Goal: Information Seeking & Learning: Check status

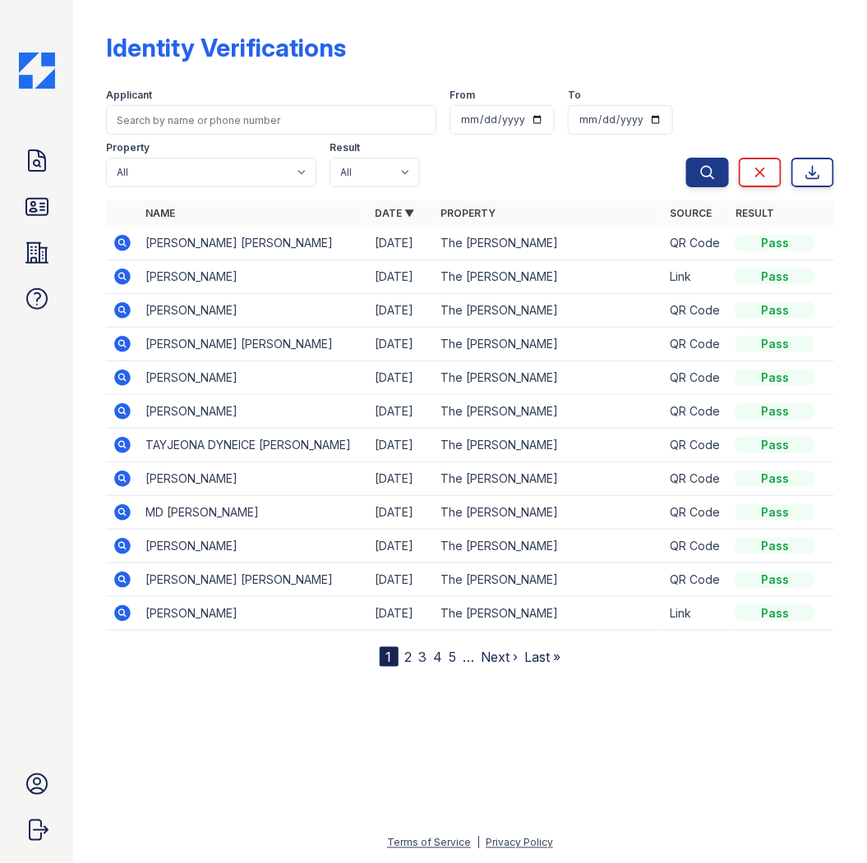
click at [437, 447] on table "Name Date ▼ Property Source Result [PERSON_NAME] [PERSON_NAME] [DATE] The [PERS…" at bounding box center [470, 415] width 728 height 430
click at [187, 123] on input "search" at bounding box center [271, 120] width 330 height 30
type input "tan"
click at [686, 158] on button "Search" at bounding box center [707, 173] width 43 height 30
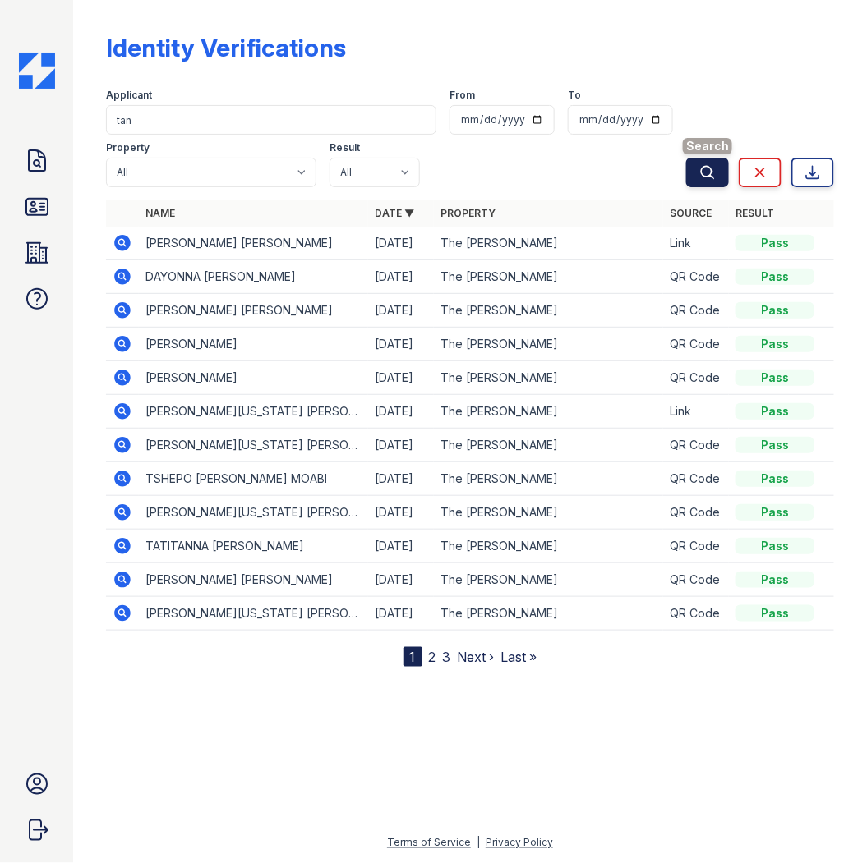
click at [699, 172] on icon "submit" at bounding box center [707, 172] width 16 height 16
click at [430, 661] on link "2" at bounding box center [432, 657] width 7 height 16
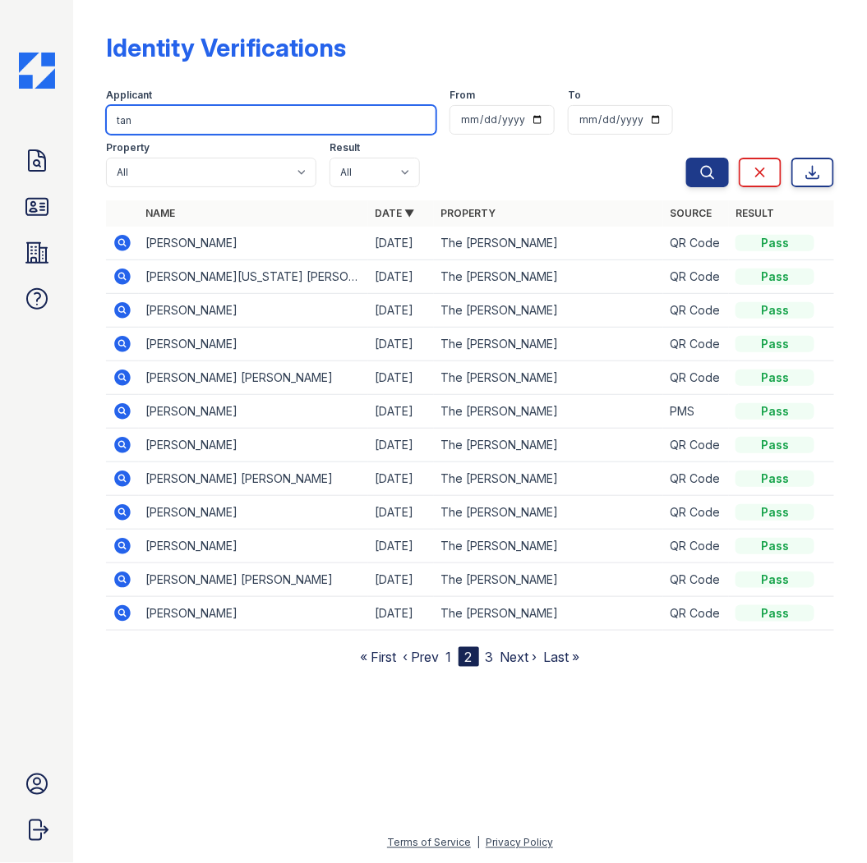
click at [191, 115] on input "tan" at bounding box center [271, 120] width 330 height 30
drag, startPoint x: 182, startPoint y: 108, endPoint x: -5, endPoint y: 110, distance: 186.5
click at [0, 110] on html "Doc Verifications ID Verifications Properties FAQ [PERSON_NAME] CAF Management …" at bounding box center [433, 431] width 867 height 863
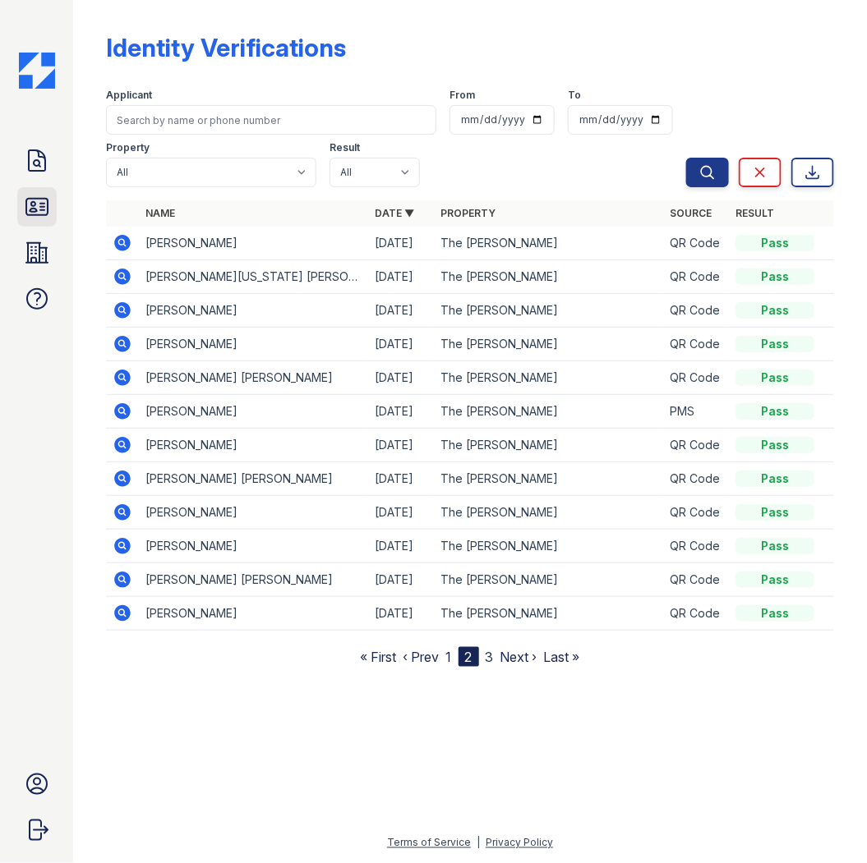
click at [39, 205] on icon at bounding box center [37, 207] width 26 height 26
